Goal: Information Seeking & Learning: Learn about a topic

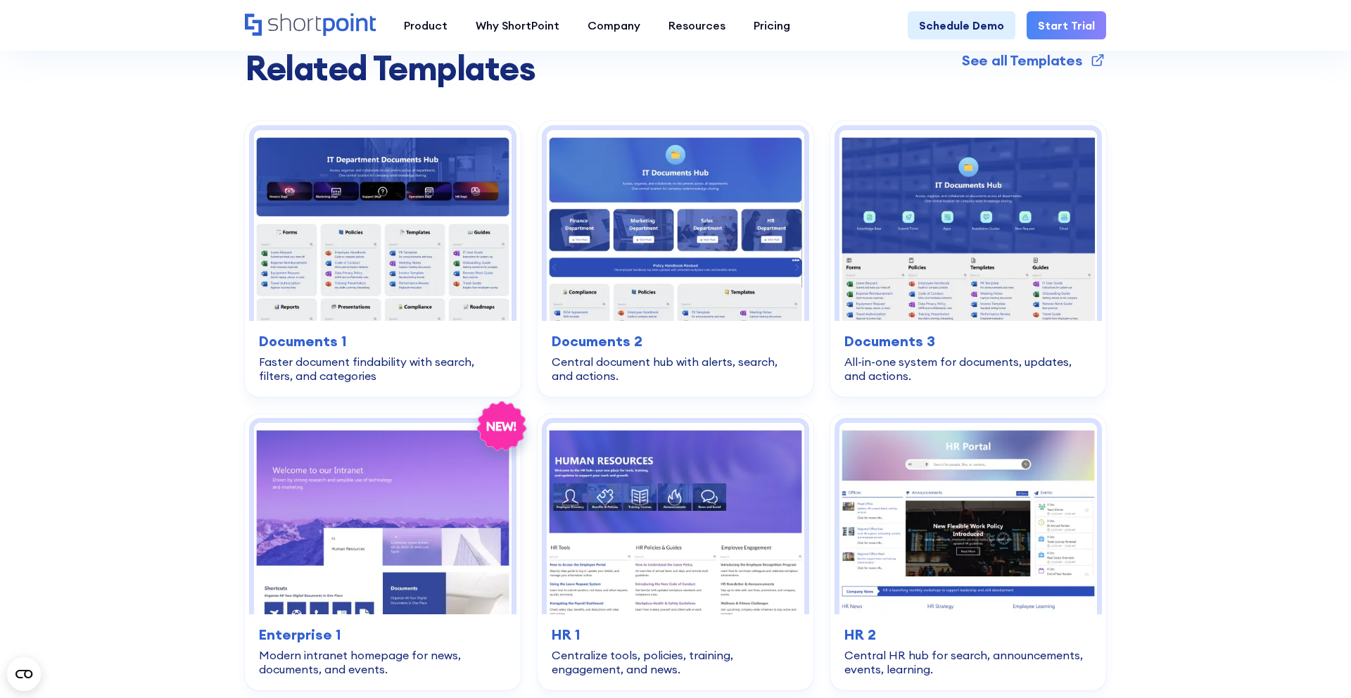
scroll to position [2787, 0]
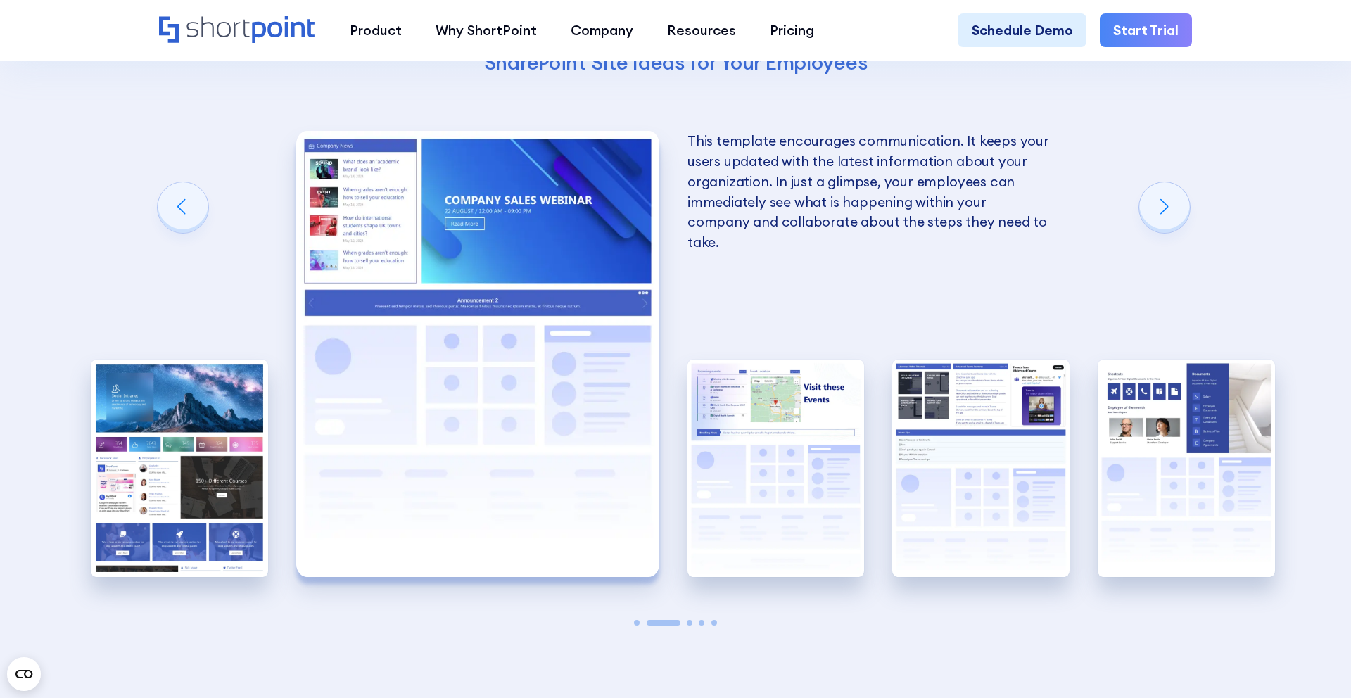
scroll to position [2851, 0]
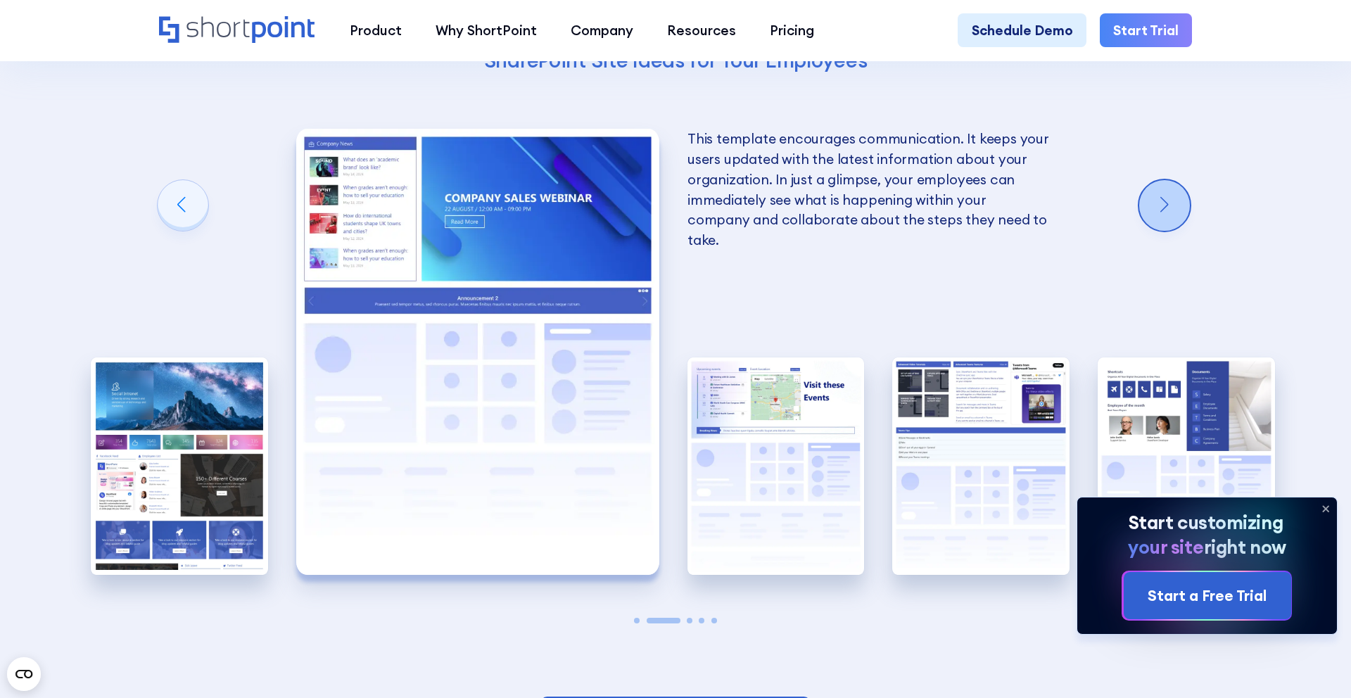
click at [1162, 192] on div "Next slide" at bounding box center [1165, 205] width 51 height 51
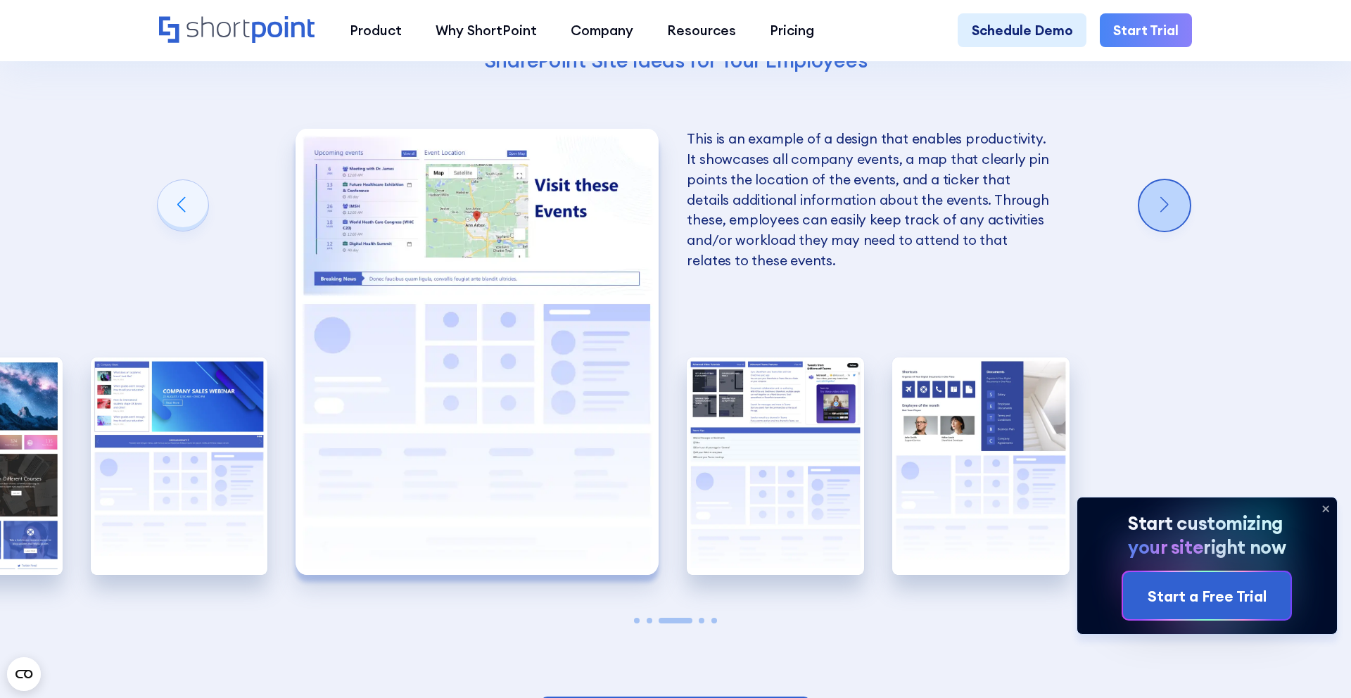
click at [1166, 200] on div "Next slide" at bounding box center [1165, 205] width 51 height 51
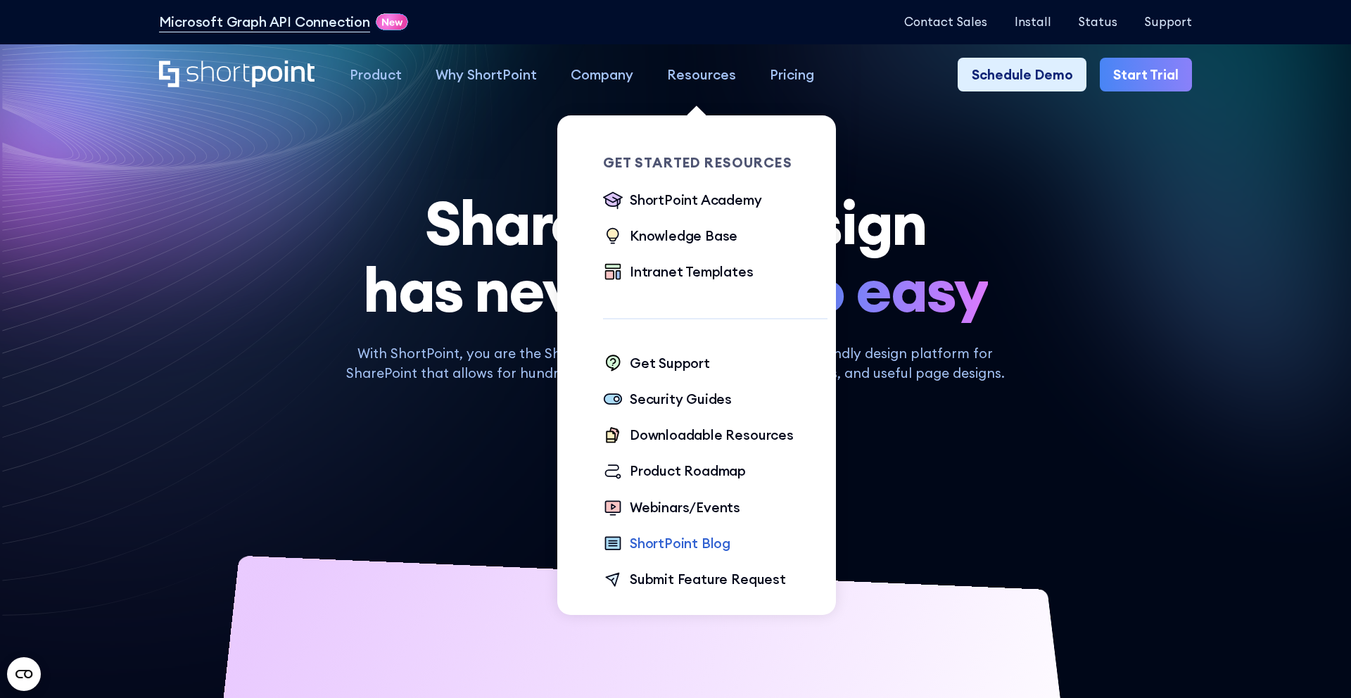
click at [678, 549] on div "ShortPoint Blog" at bounding box center [680, 544] width 101 height 20
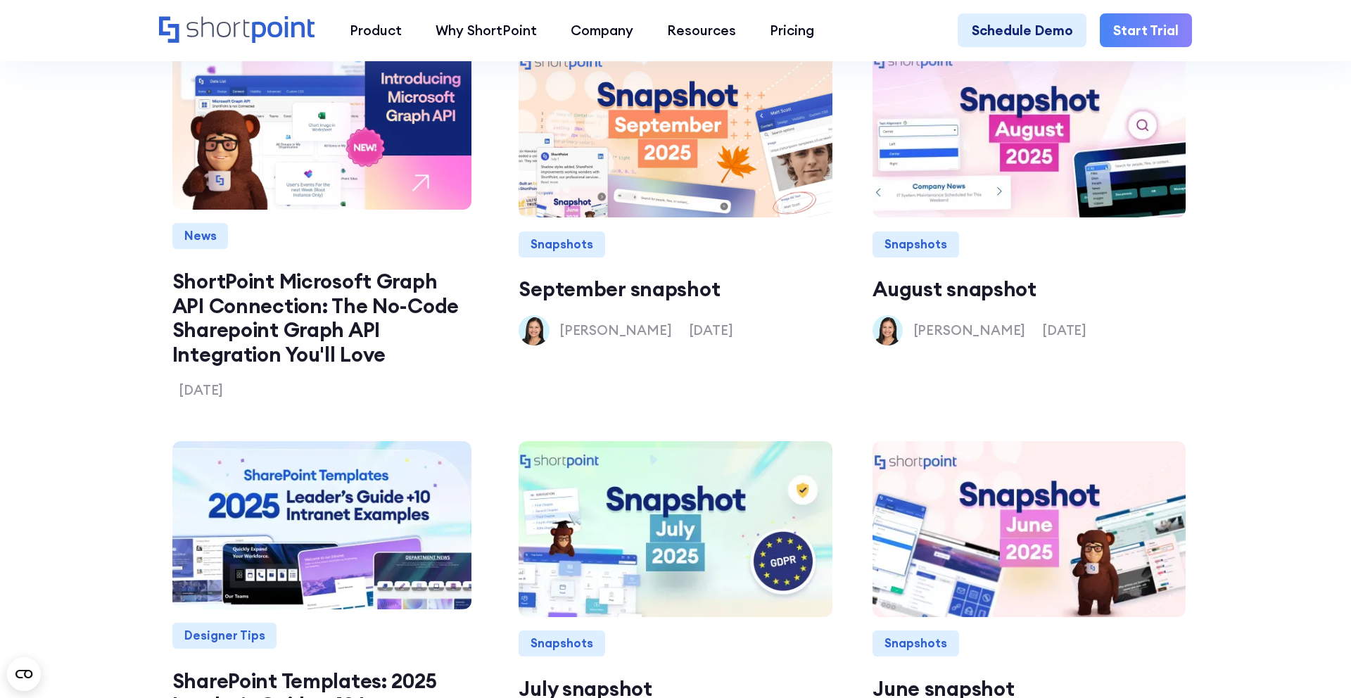
scroll to position [1770, 0]
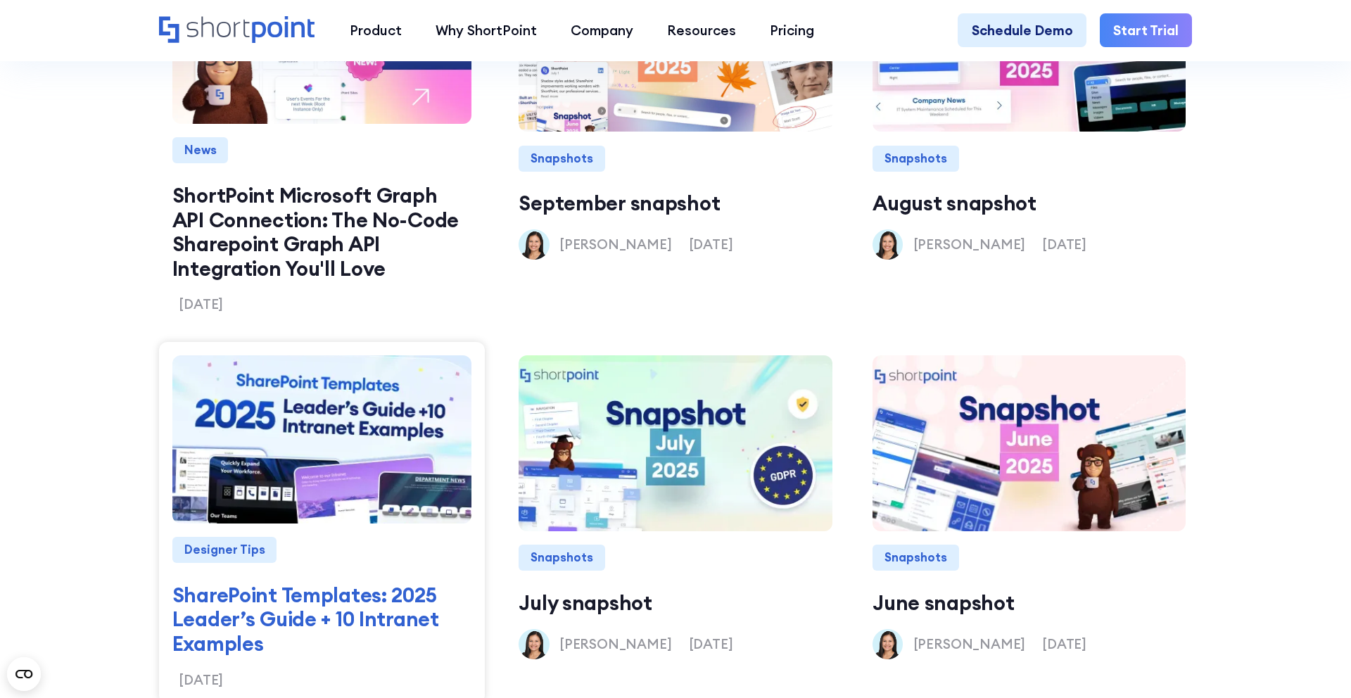
click at [380, 507] on img at bounding box center [322, 439] width 343 height 201
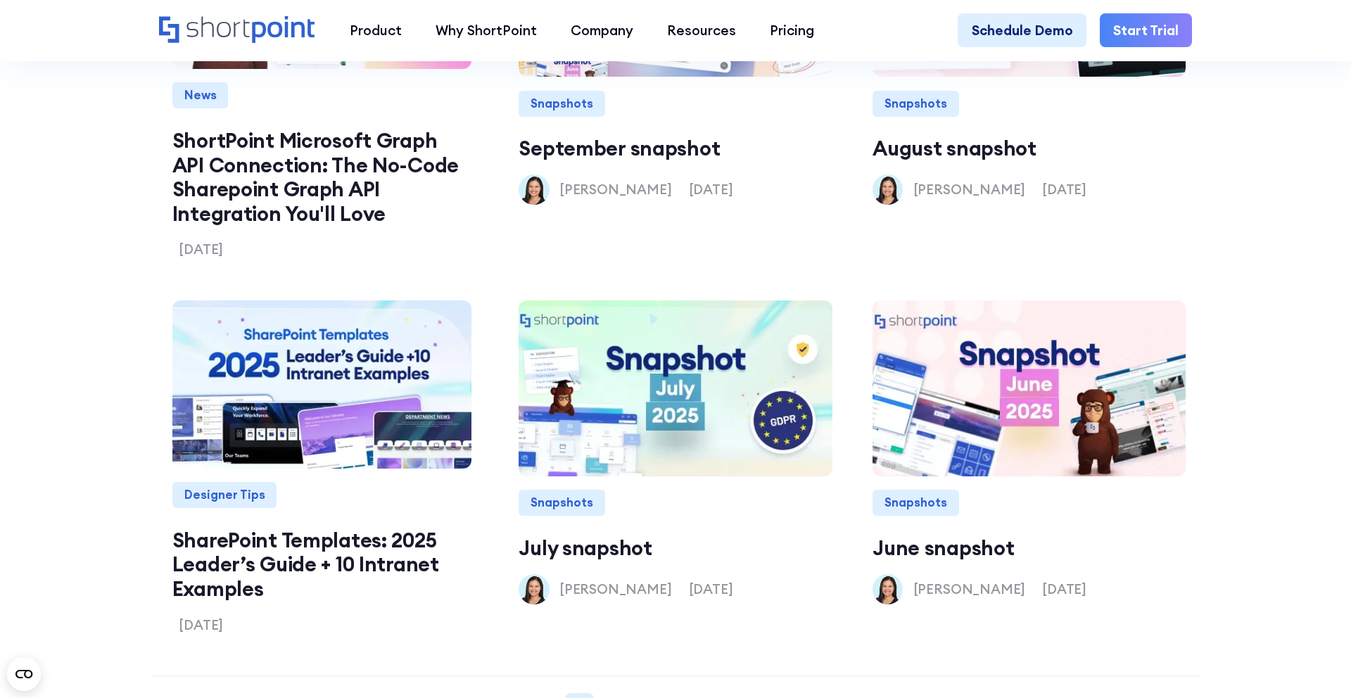
scroll to position [1897, 0]
